Goal: Task Accomplishment & Management: Use online tool/utility

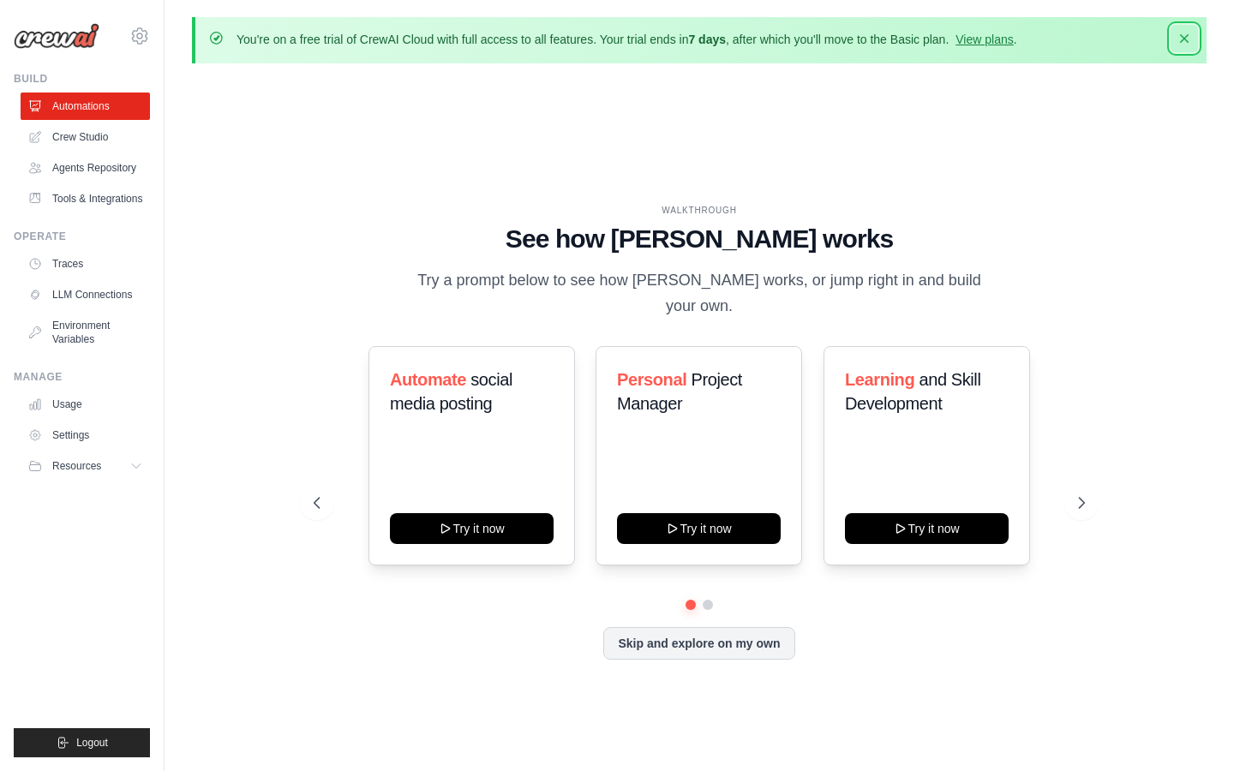
click at [1185, 39] on icon "button" at bounding box center [1184, 38] width 9 height 9
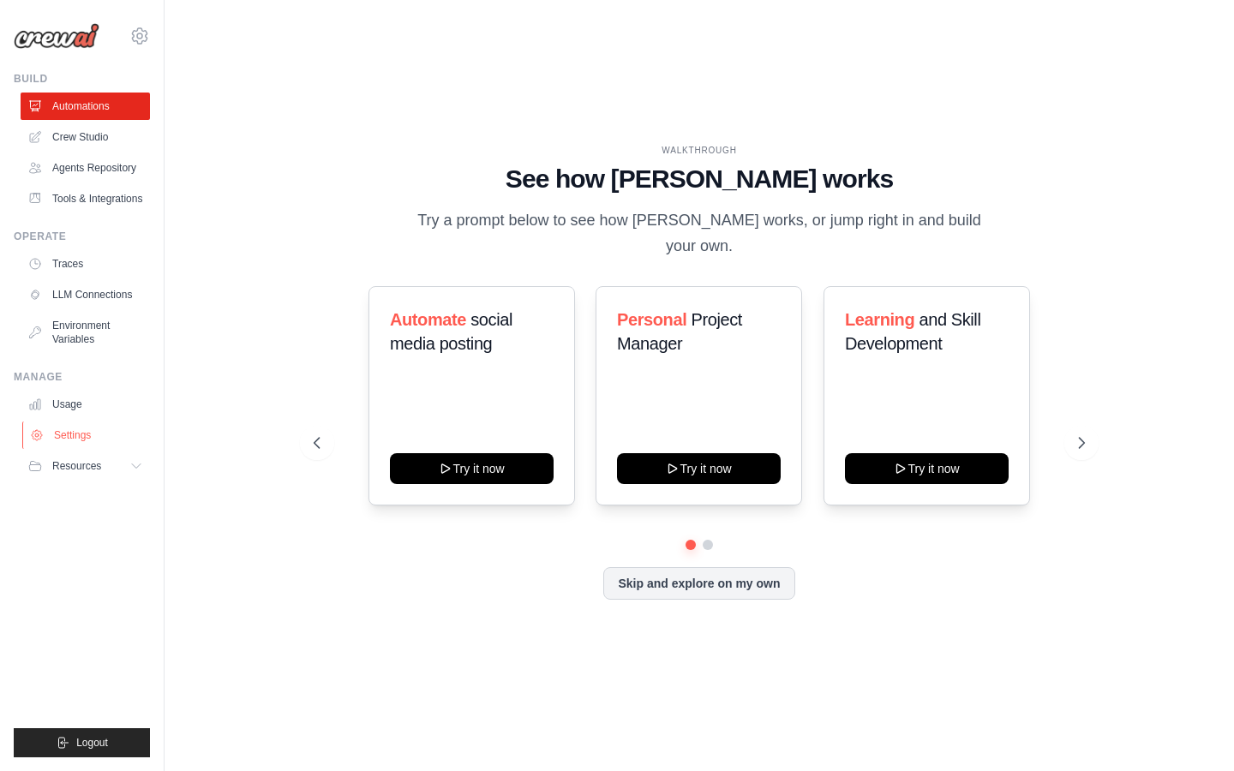
click at [88, 439] on link "Settings" at bounding box center [86, 434] width 129 height 27
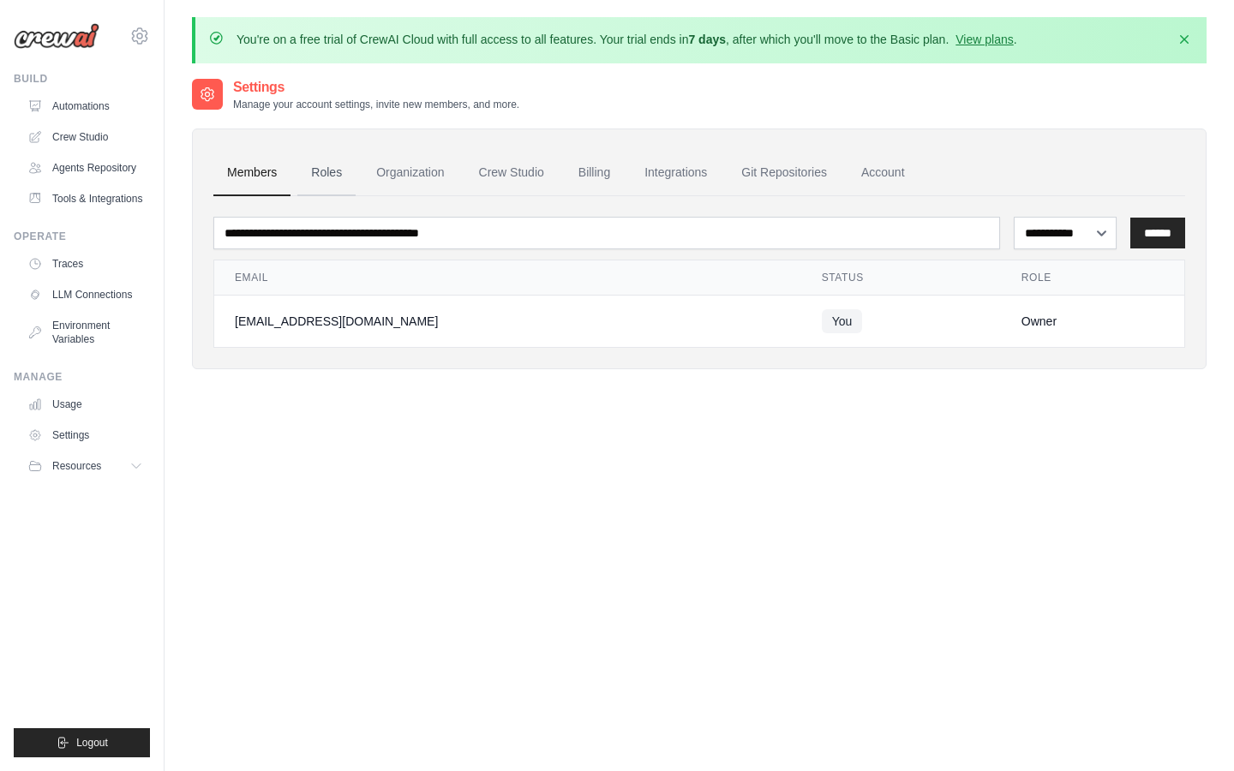
click at [332, 172] on link "Roles" at bounding box center [326, 173] width 58 height 46
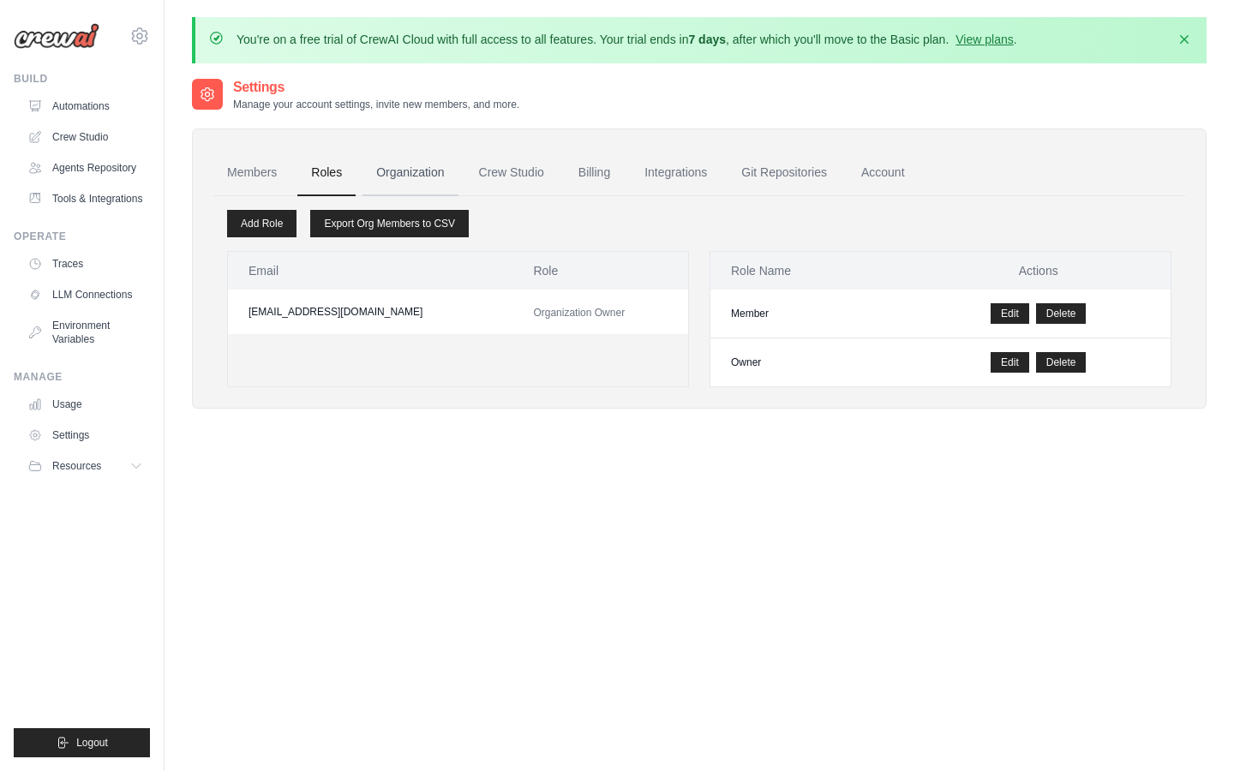
click at [419, 170] on link "Organization" at bounding box center [409, 173] width 95 height 46
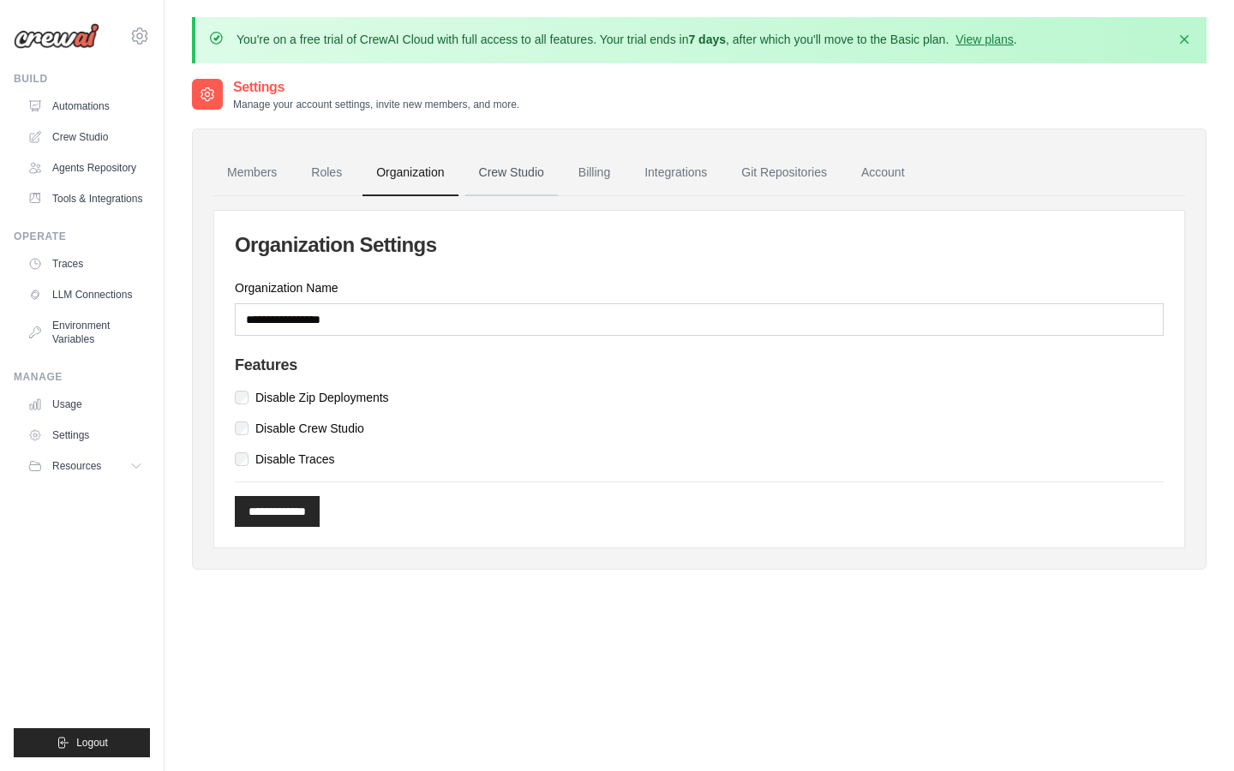
click at [526, 171] on link "Crew Studio" at bounding box center [511, 173] width 93 height 46
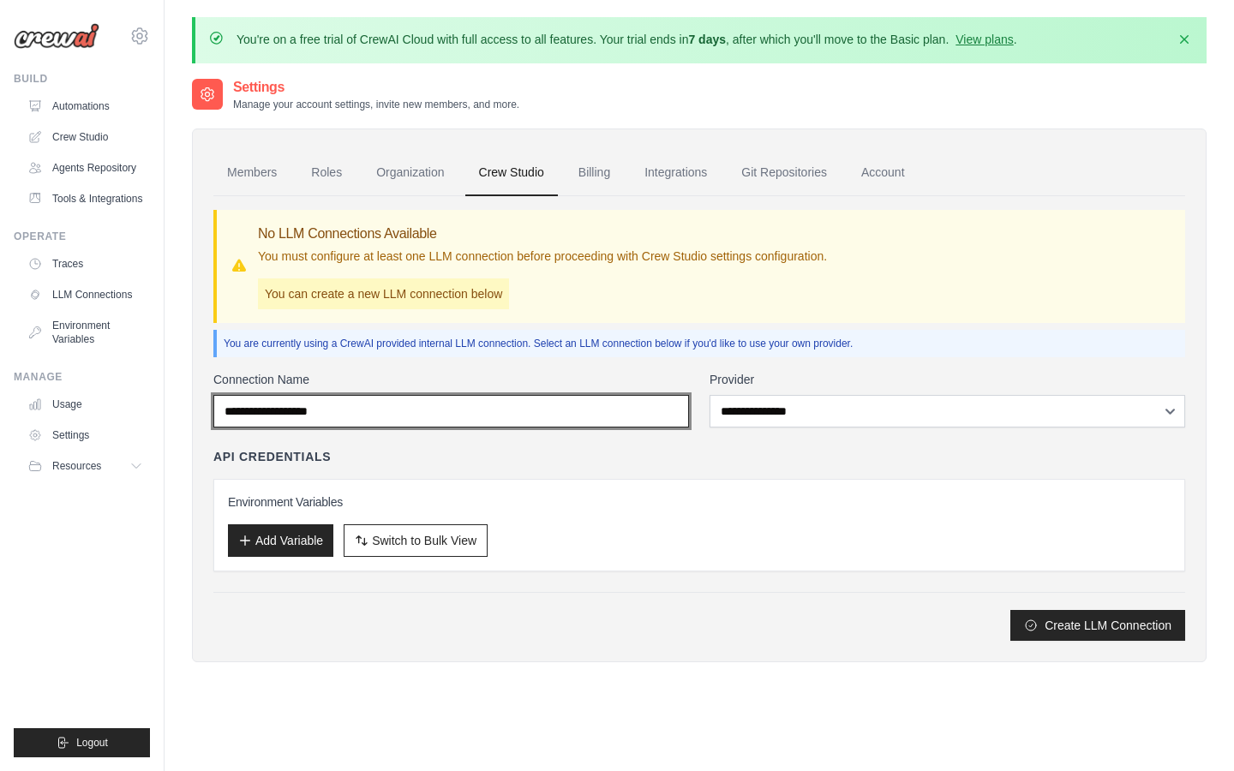
click at [472, 410] on input "Connection Name" at bounding box center [450, 411] width 475 height 33
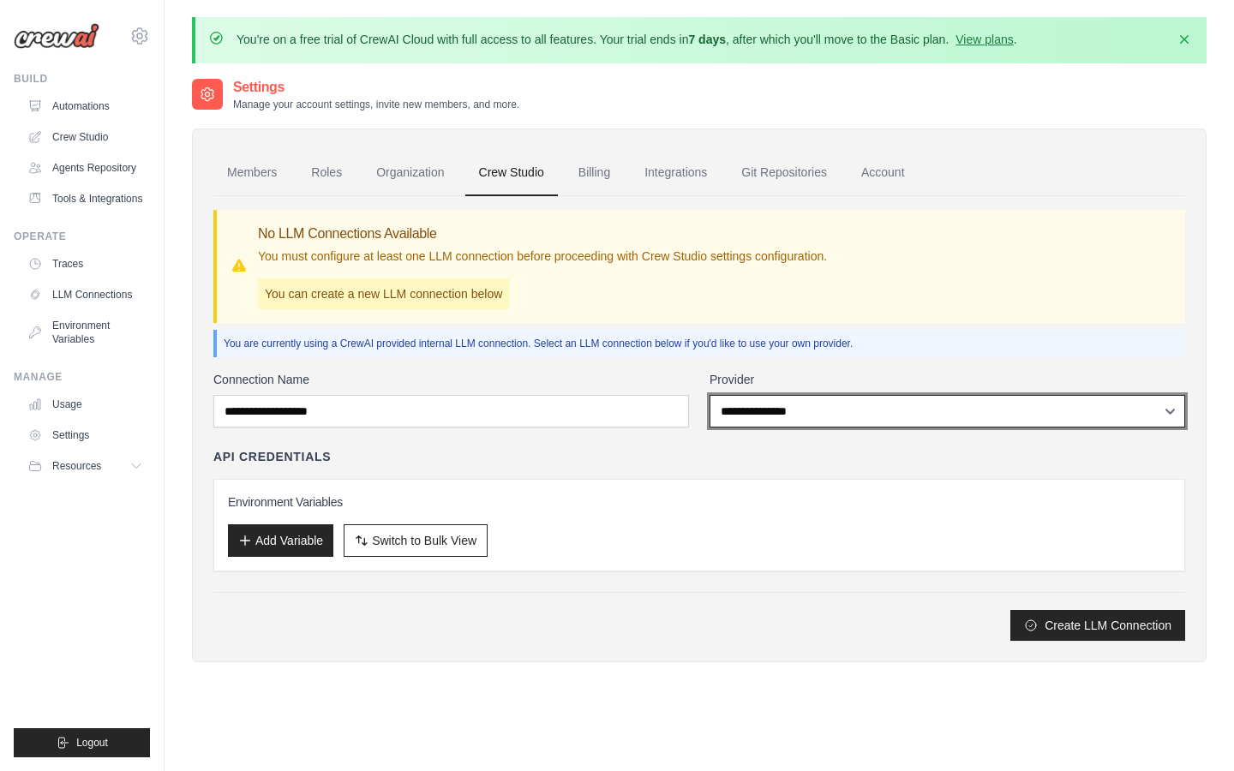
click at [761, 410] on select "**********" at bounding box center [946, 411] width 475 height 33
click at [872, 170] on link "Account" at bounding box center [882, 173] width 71 height 46
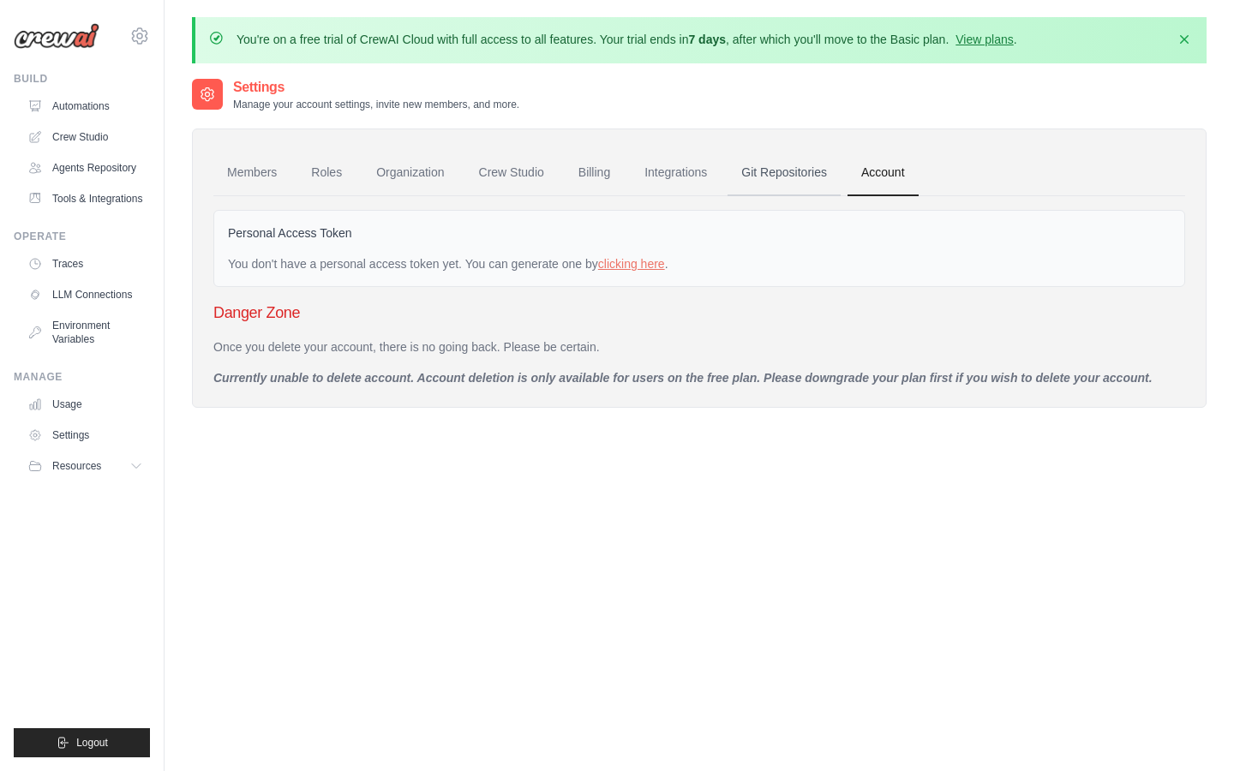
click at [786, 180] on link "Git Repositories" at bounding box center [783, 173] width 113 height 46
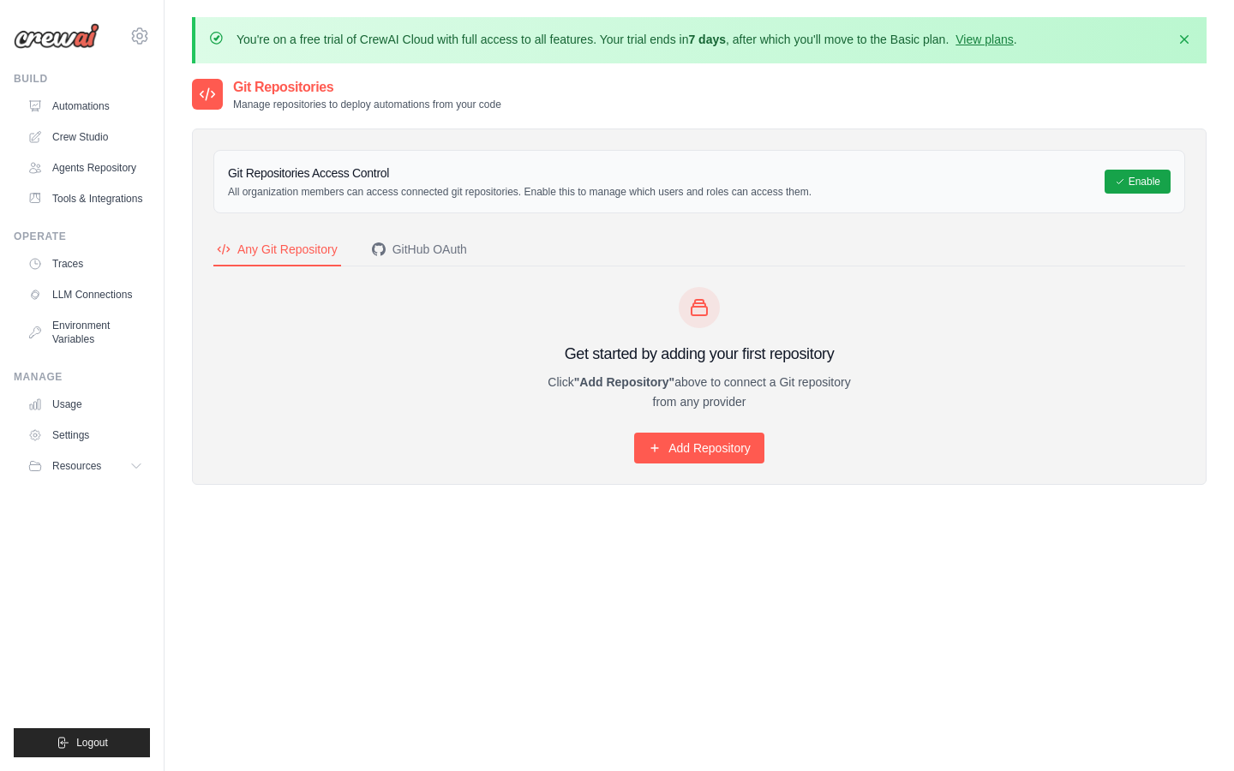
click at [670, 180] on h3 "Git Repositories Access Control" at bounding box center [519, 172] width 583 height 17
click at [87, 110] on link "Automations" at bounding box center [86, 106] width 129 height 27
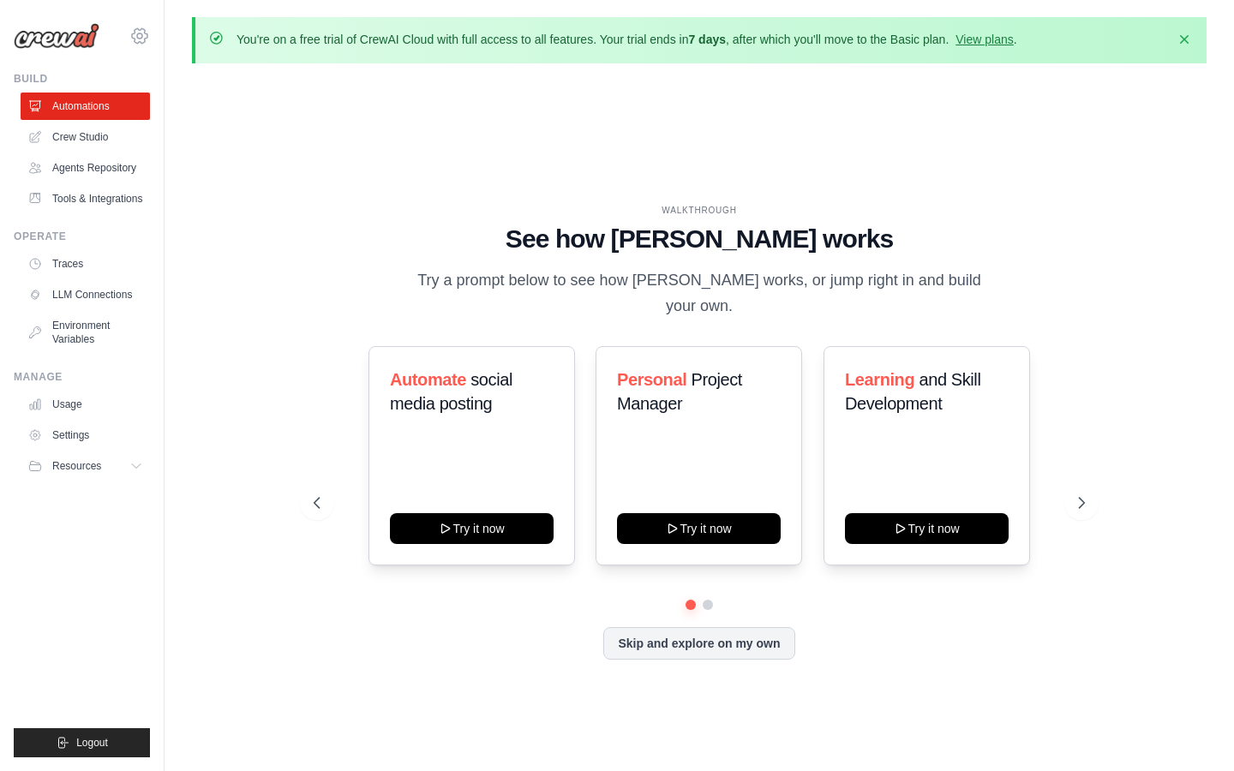
click at [140, 39] on icon at bounding box center [139, 36] width 21 height 21
click at [182, 101] on span "Settings" at bounding box center [212, 106] width 135 height 17
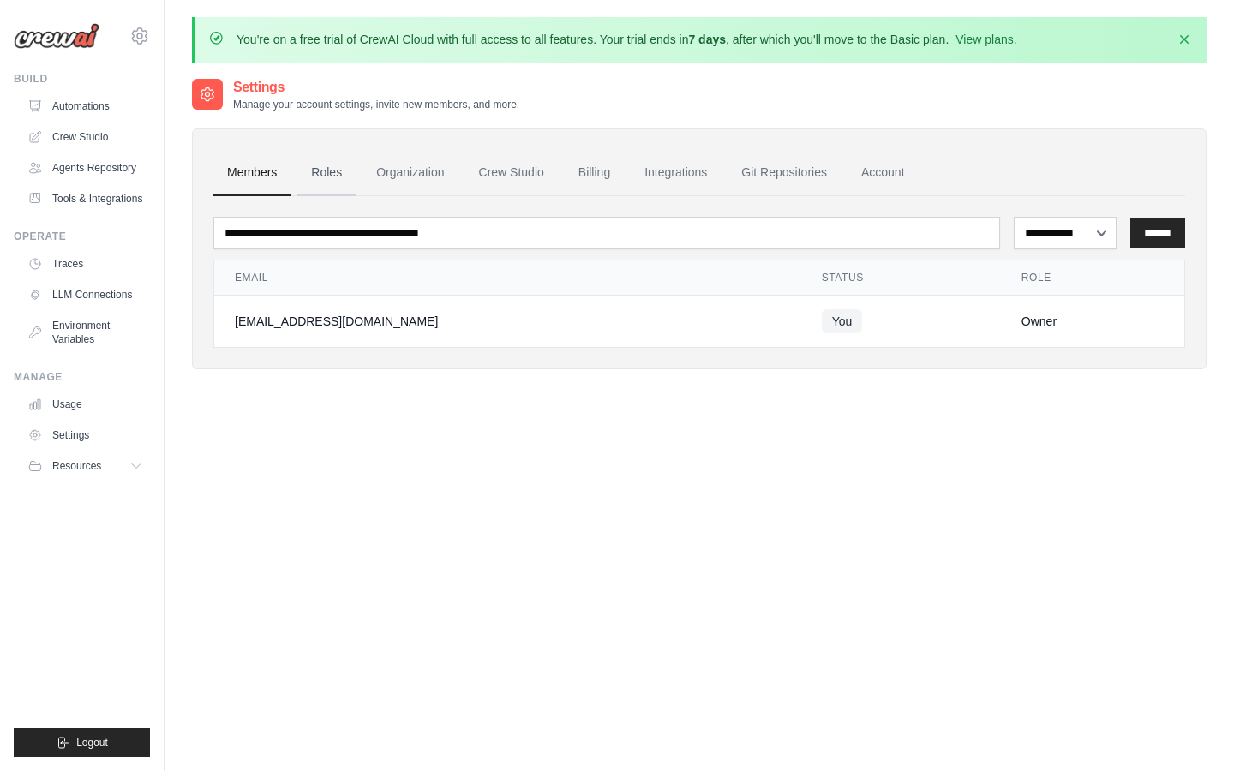
click at [328, 183] on link "Roles" at bounding box center [326, 173] width 58 height 46
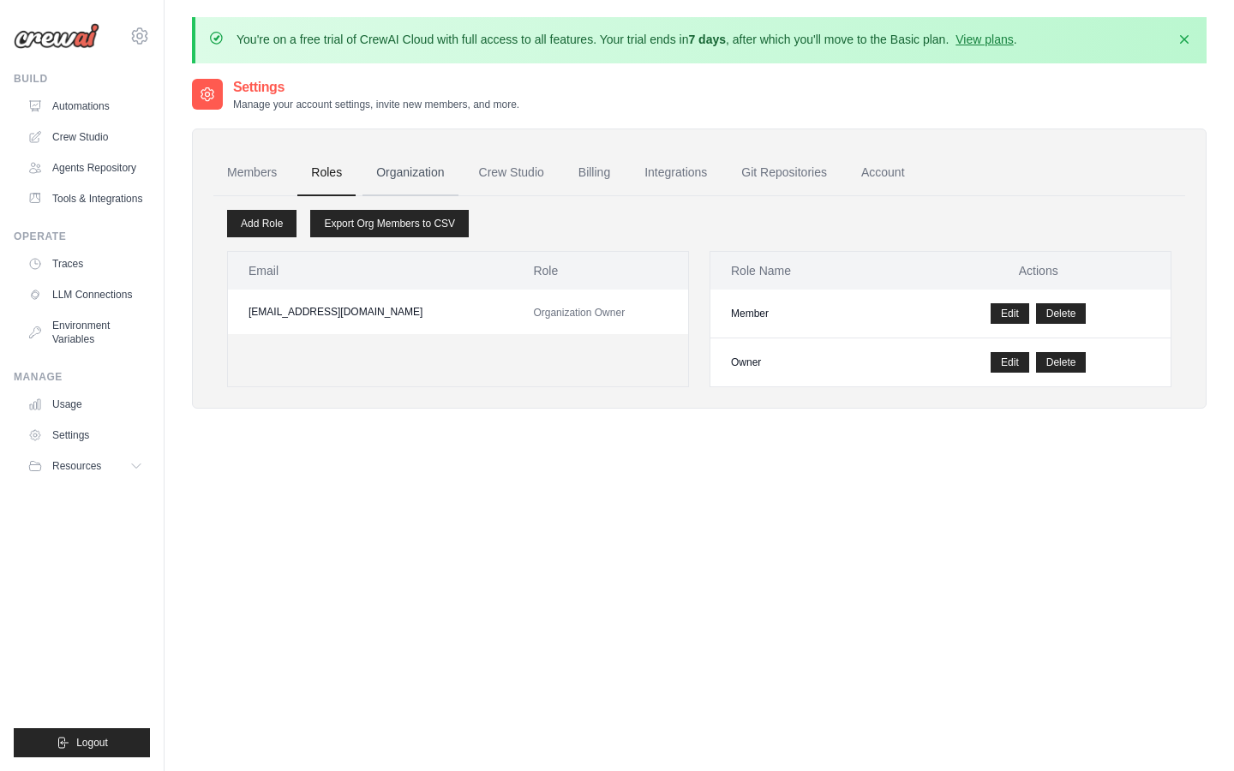
click at [410, 175] on link "Organization" at bounding box center [409, 173] width 95 height 46
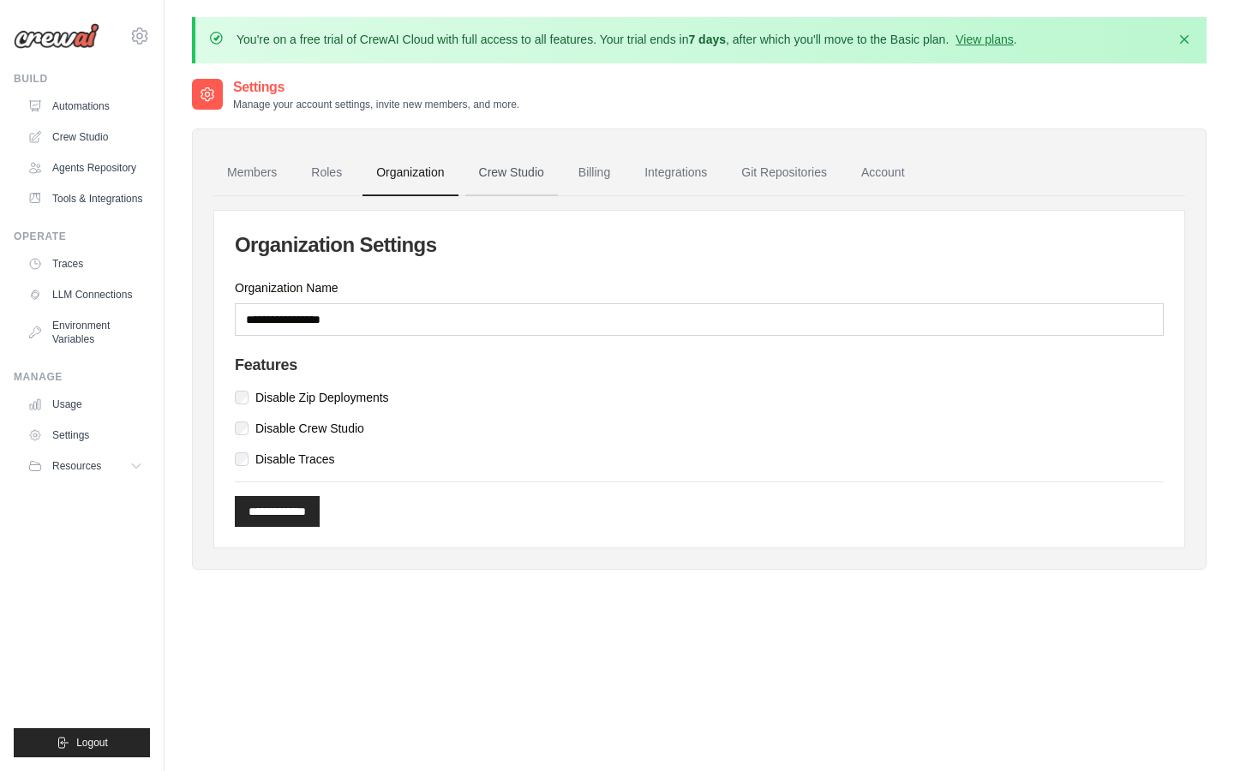
click at [494, 176] on link "Crew Studio" at bounding box center [511, 173] width 93 height 46
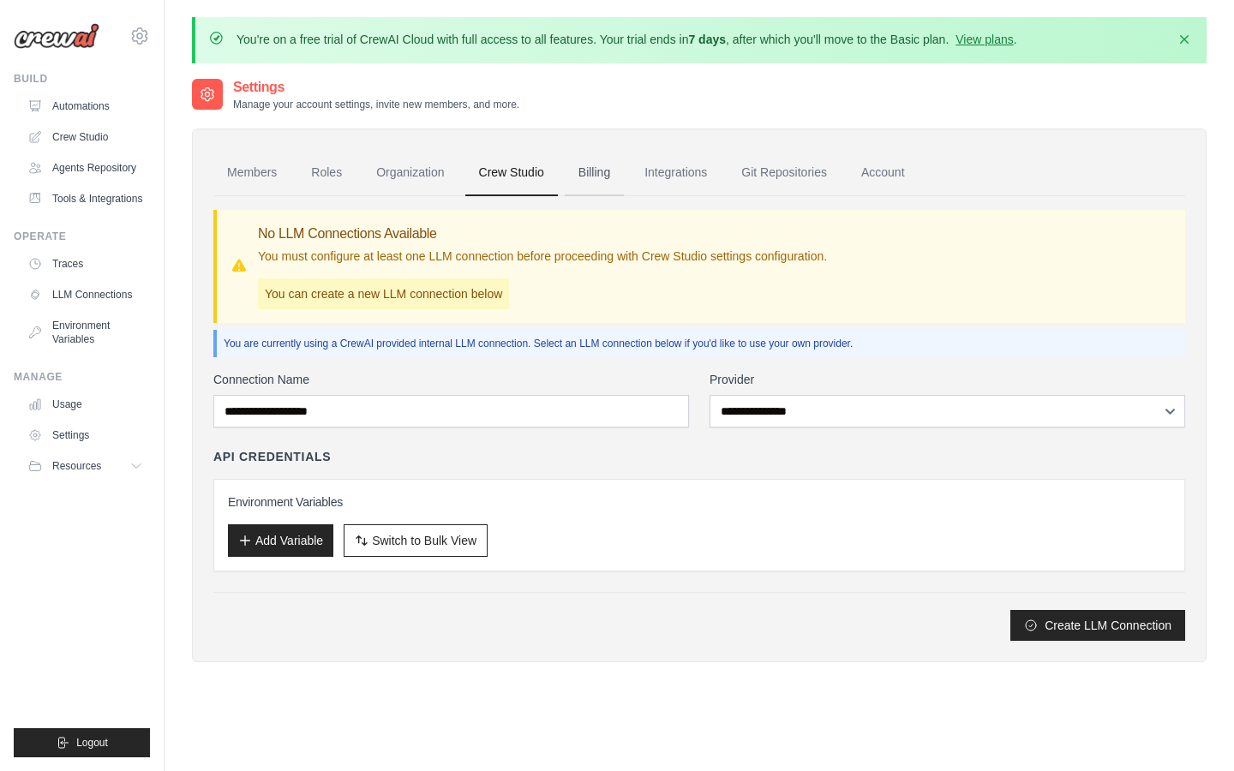
click at [591, 176] on link "Billing" at bounding box center [594, 173] width 59 height 46
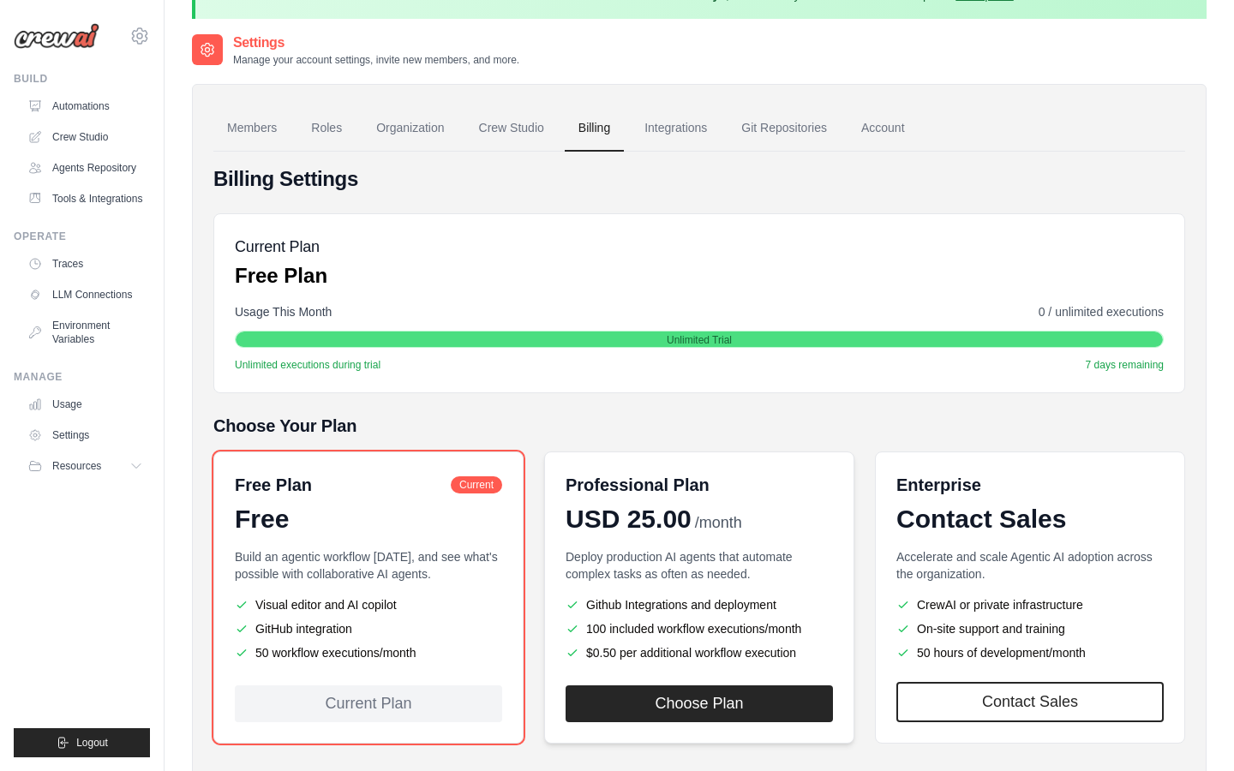
scroll to position [48, 0]
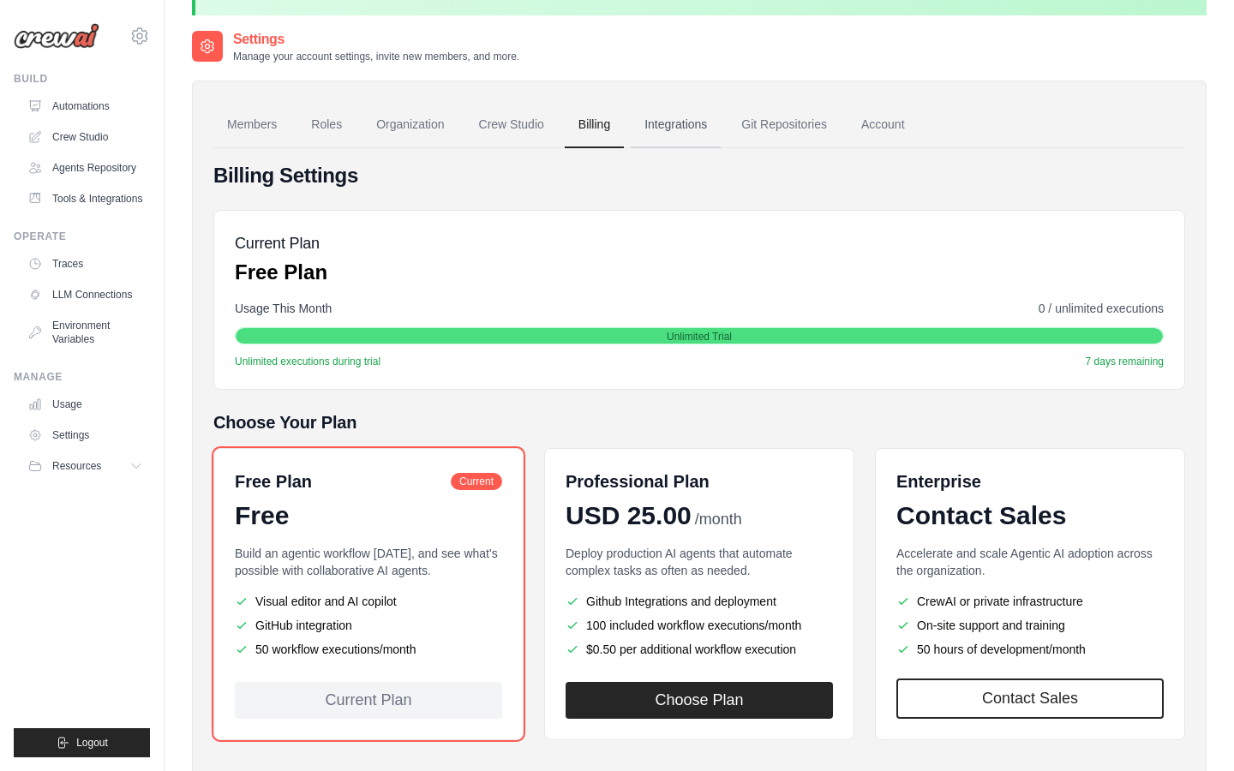
click at [671, 124] on link "Integrations" at bounding box center [676, 125] width 90 height 46
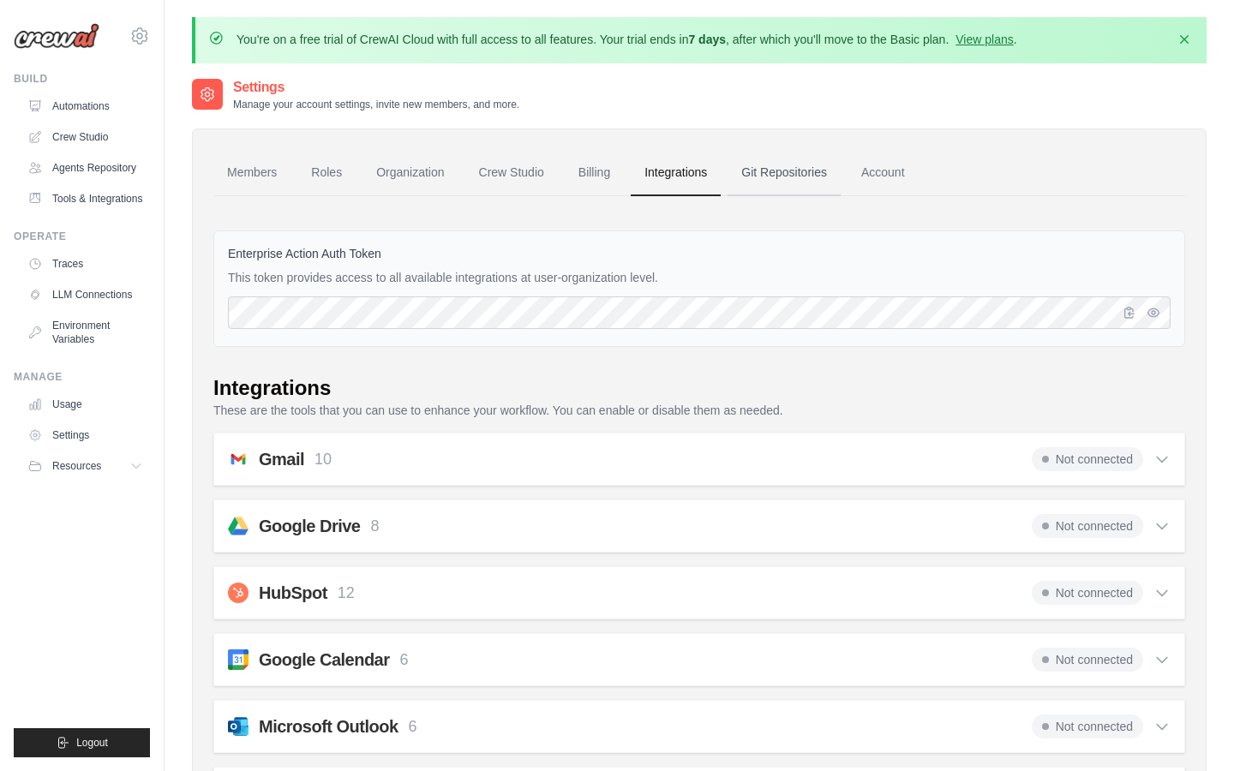
click at [771, 169] on link "Git Repositories" at bounding box center [783, 173] width 113 height 46
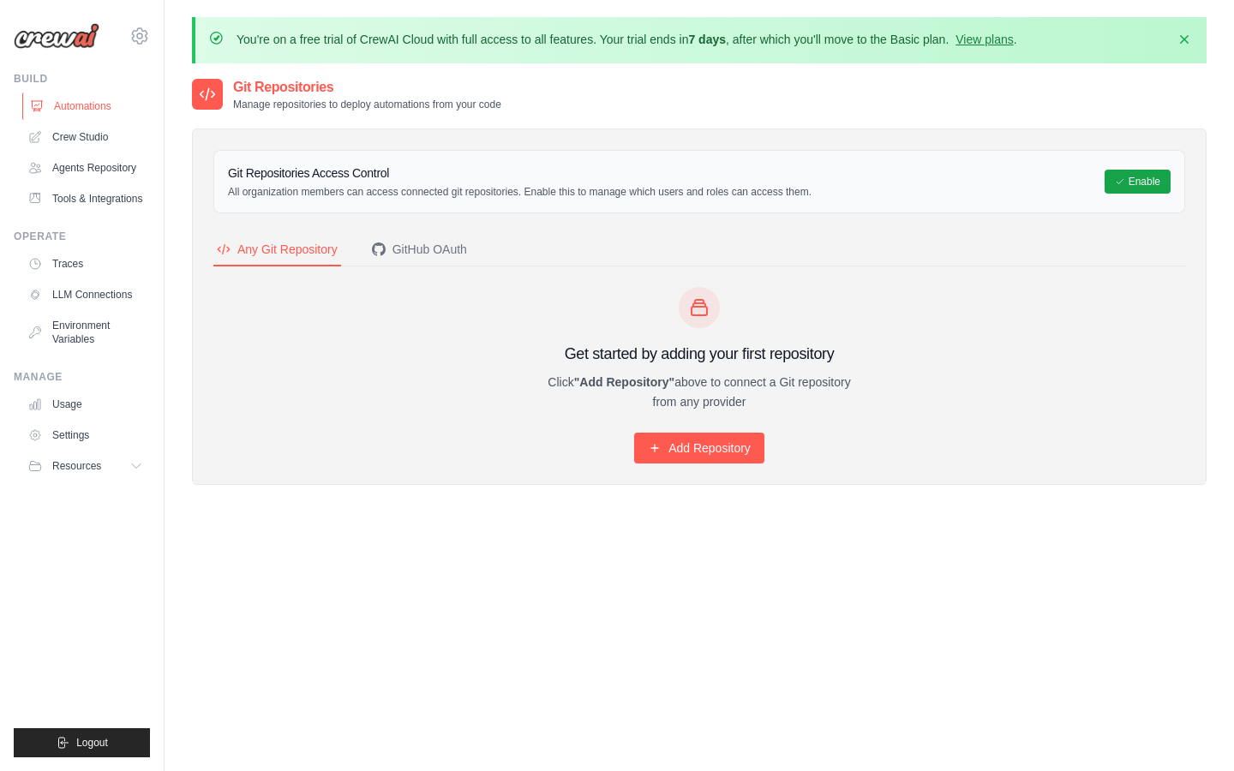
click at [81, 105] on link "Automations" at bounding box center [86, 106] width 129 height 27
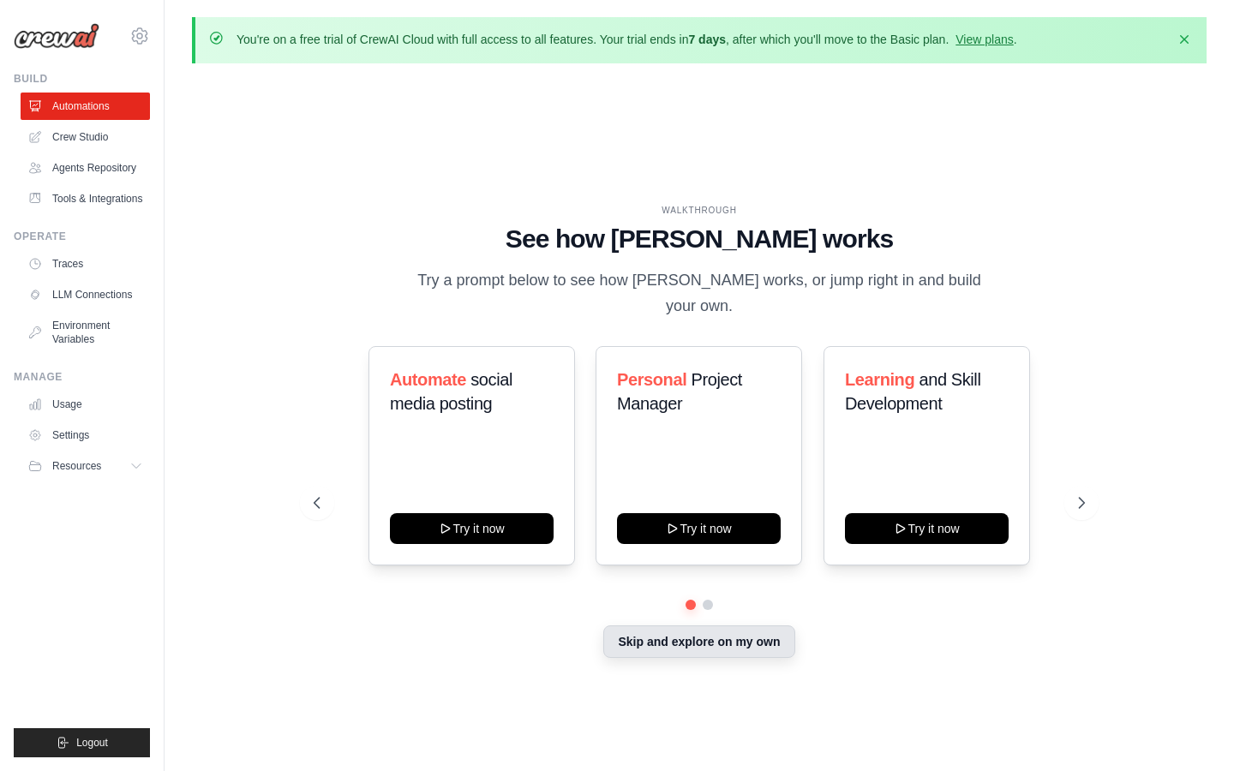
click at [744, 636] on button "Skip and explore on my own" at bounding box center [698, 641] width 191 height 33
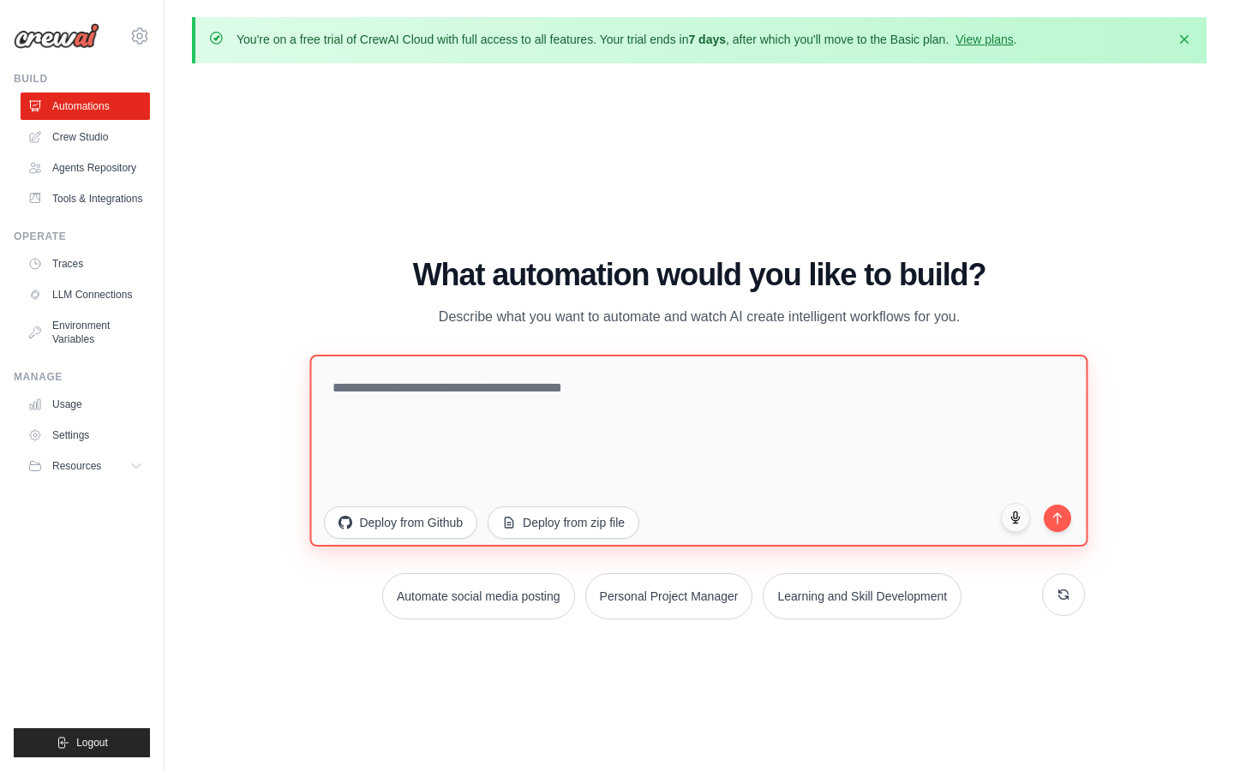
click at [601, 397] on textarea at bounding box center [699, 451] width 778 height 192
